Goal: Entertainment & Leisure: Consume media (video, audio)

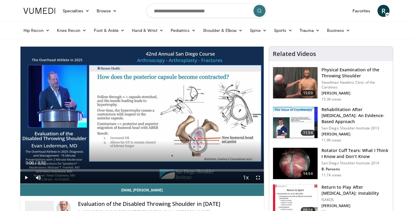
click at [25, 178] on span "Video Player" at bounding box center [26, 178] width 12 height 12
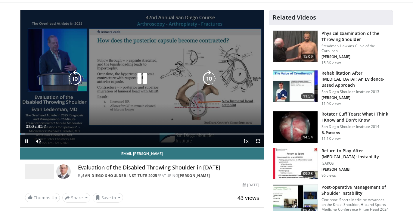
scroll to position [37, 0]
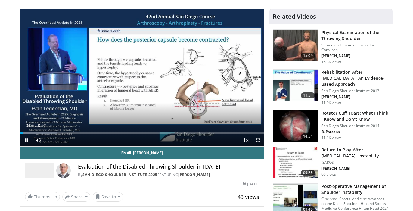
click at [26, 140] on span "Video Player" at bounding box center [26, 140] width 12 height 12
click at [25, 139] on span "Video Player" at bounding box center [26, 140] width 12 height 12
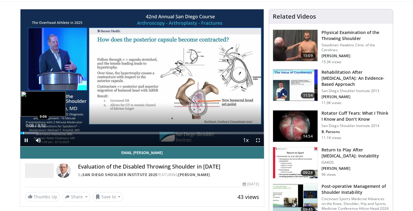
click at [23, 133] on div "Progress Bar" at bounding box center [23, 133] width 1 height 2
click at [22, 133] on div "Progress Bar" at bounding box center [22, 133] width 1 height 2
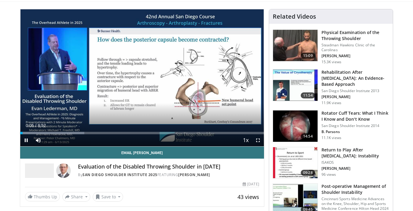
click at [258, 140] on span "Video Player" at bounding box center [258, 140] width 12 height 12
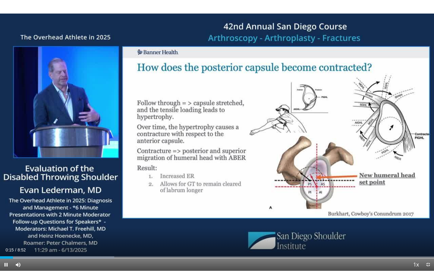
click at [5, 211] on span "Video Player" at bounding box center [6, 265] width 12 height 12
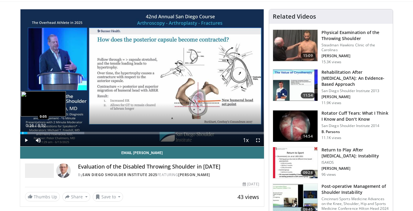
click at [23, 133] on div "Progress Bar" at bounding box center [23, 133] width 1 height 2
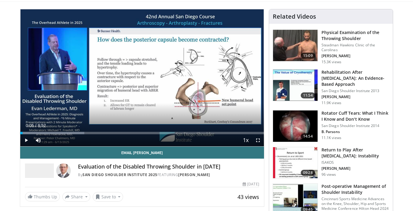
click at [24, 140] on span "Video Player" at bounding box center [26, 140] width 12 height 12
click at [25, 138] on span "Video Player" at bounding box center [26, 140] width 12 height 12
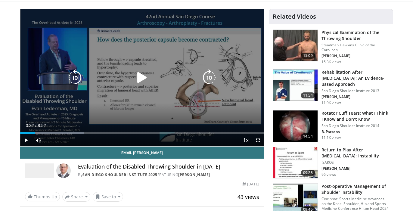
click at [142, 78] on icon "Video Player" at bounding box center [142, 77] width 17 height 17
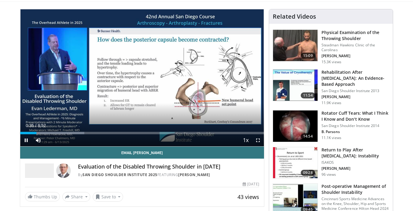
click at [259, 140] on span "Video Player" at bounding box center [258, 140] width 12 height 12
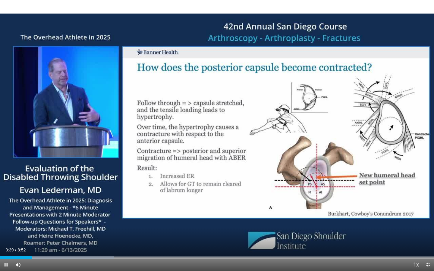
click at [5, 211] on span "Video Player" at bounding box center [6, 265] width 12 height 12
click at [26, 211] on div "Progress Bar" at bounding box center [26, 257] width 1 height 2
click at [5, 211] on span "Video Player" at bounding box center [6, 265] width 12 height 12
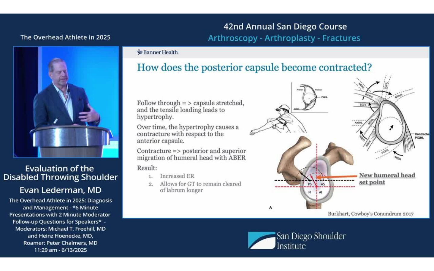
click at [5, 211] on video-js "**********" at bounding box center [217, 135] width 434 height 271
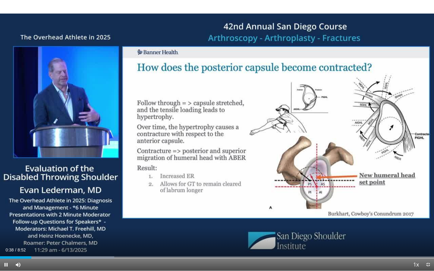
click at [5, 211] on span "Video Player" at bounding box center [6, 265] width 12 height 12
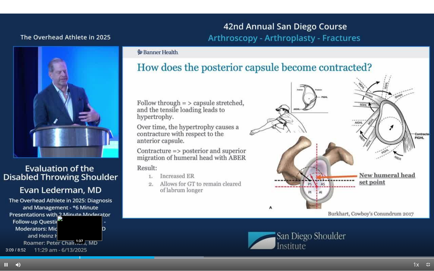
click at [80, 211] on div "Progress Bar" at bounding box center [80, 257] width 1 height 2
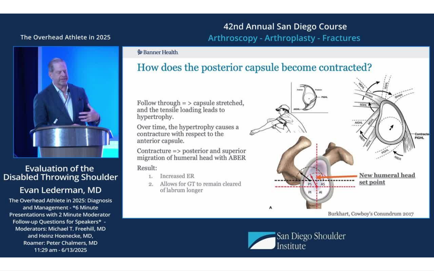
click at [61, 211] on div "10 seconds Tap to unmute" at bounding box center [217, 135] width 434 height 271
